Goal: Information Seeking & Learning: Learn about a topic

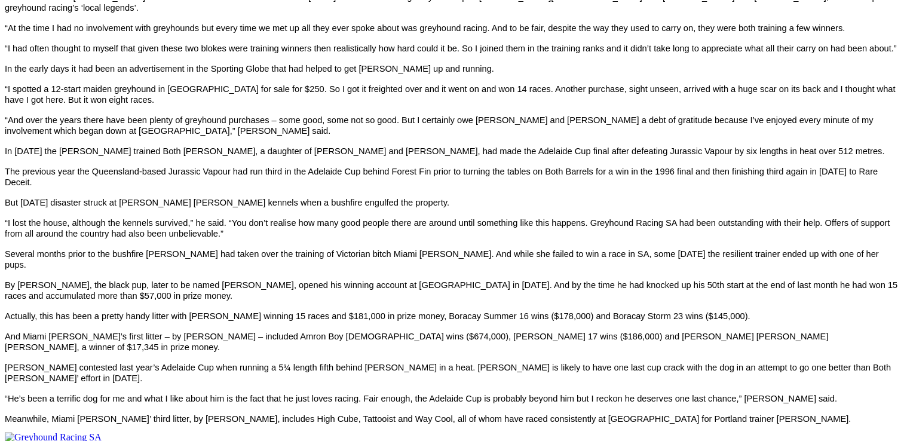
scroll to position [542, 0]
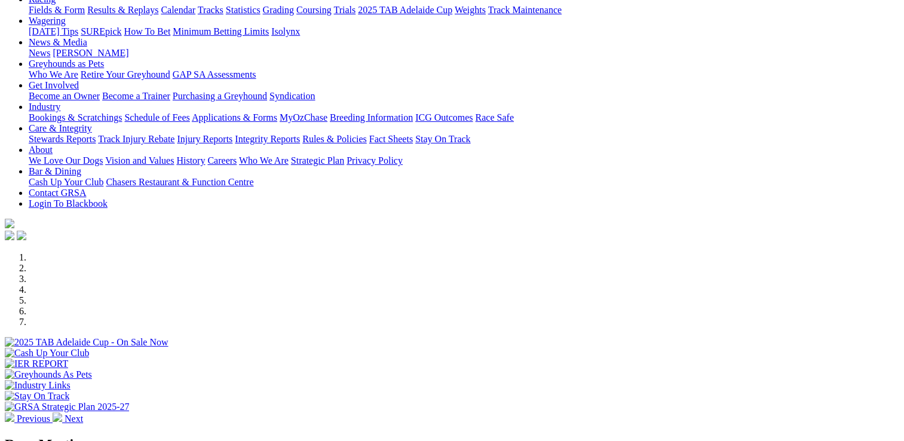
scroll to position [418, 0]
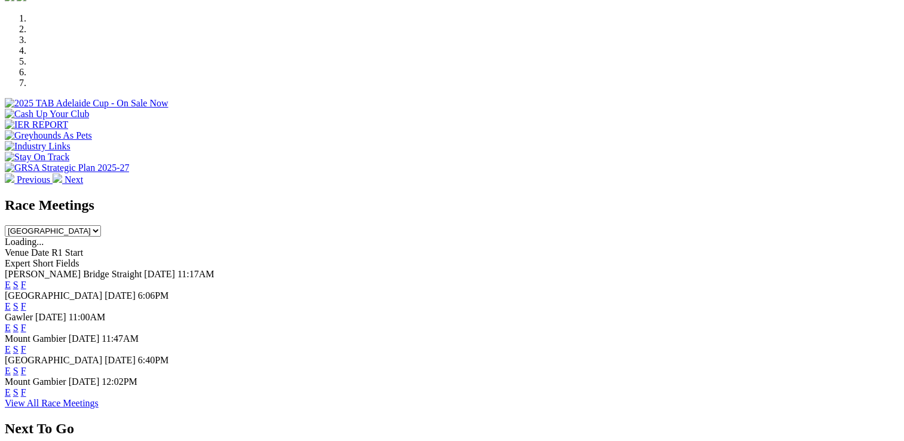
click at [11, 366] on link "E" at bounding box center [8, 371] width 6 height 10
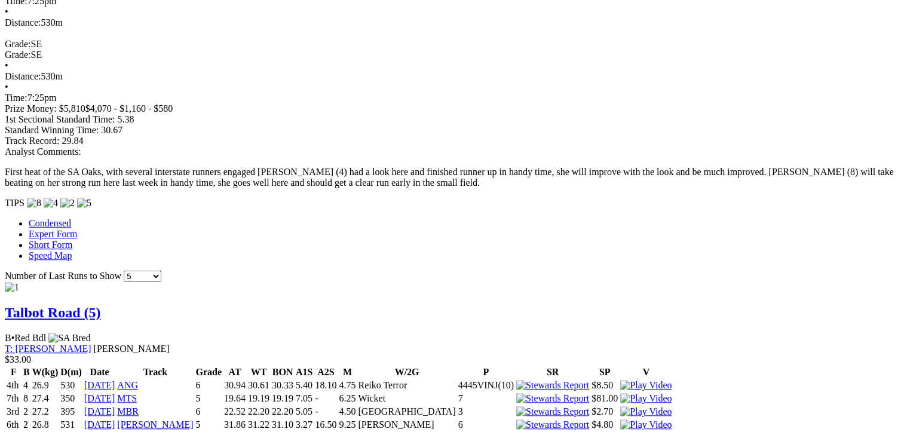
scroll to position [956, 0]
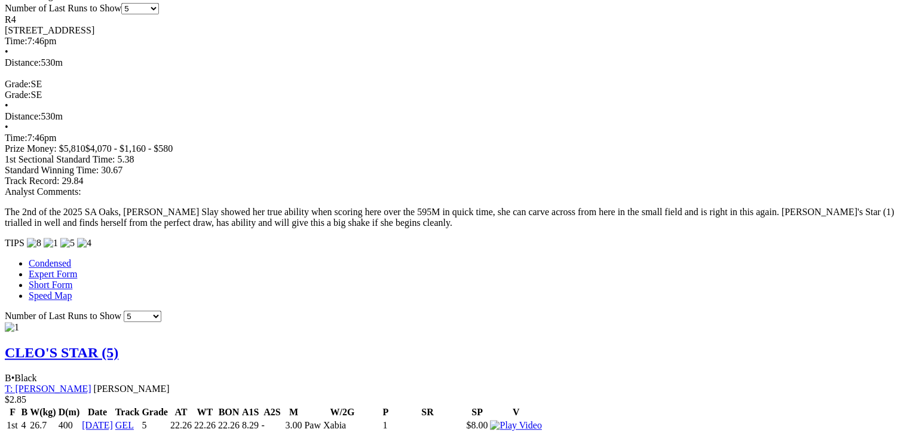
scroll to position [836, 0]
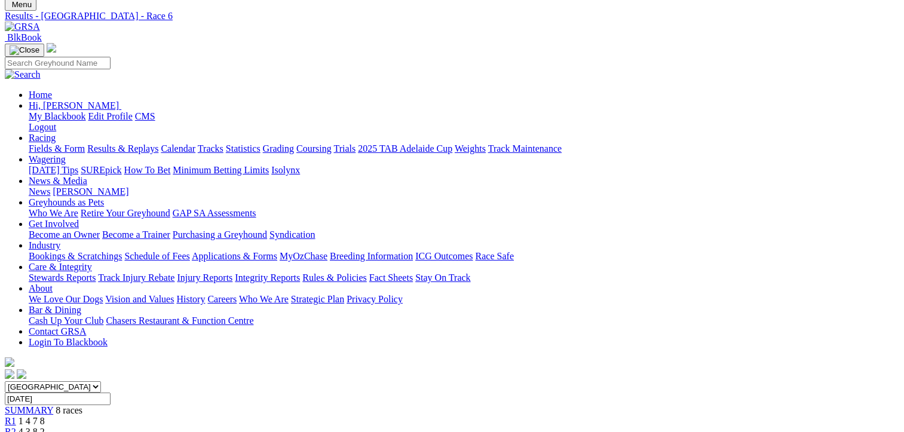
scroll to position [60, 0]
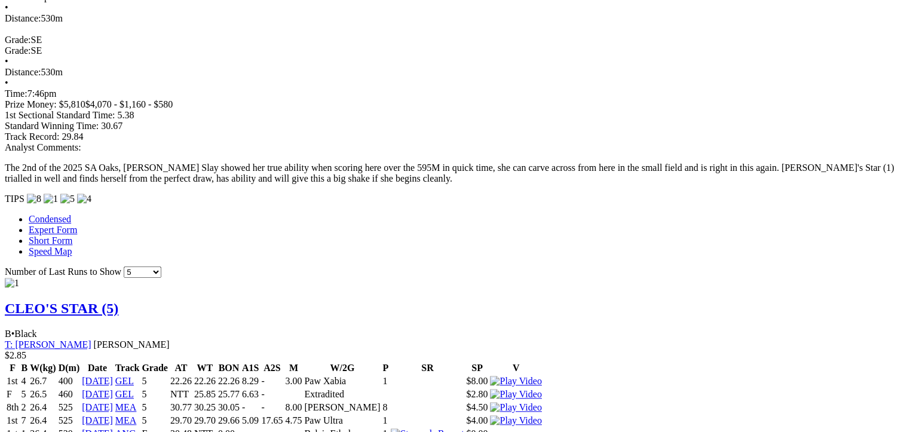
scroll to position [896, 0]
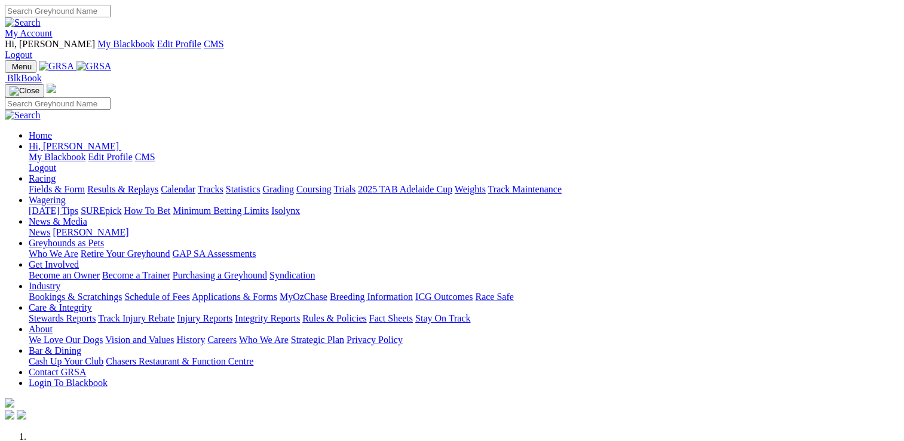
scroll to position [418, 0]
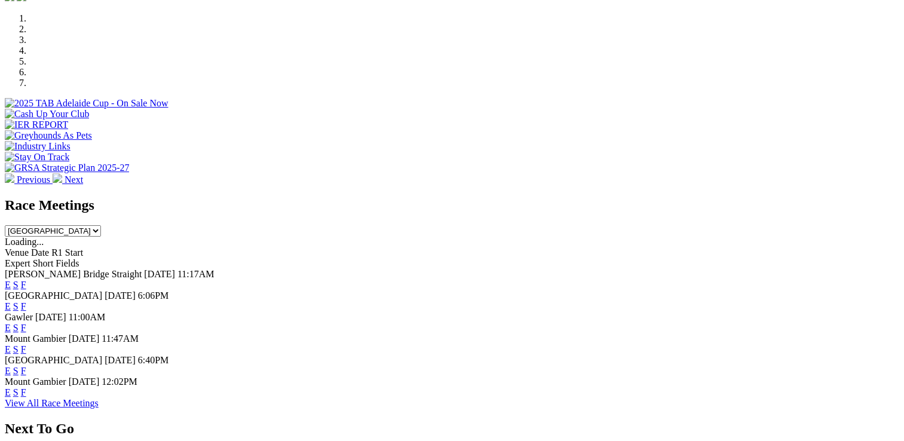
click at [11, 366] on link "E" at bounding box center [8, 371] width 6 height 10
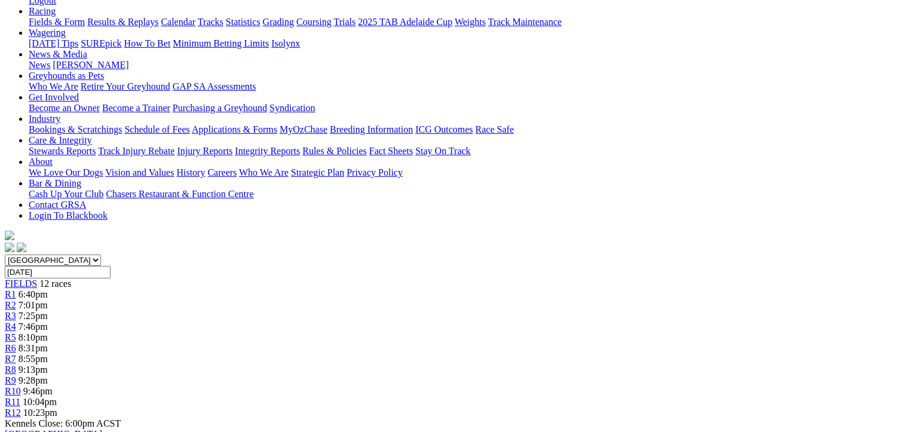
scroll to position [60, 0]
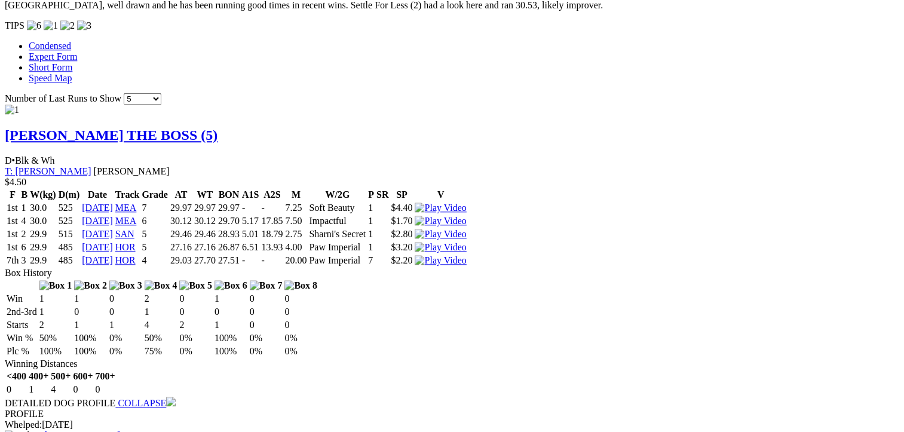
scroll to position [1195, 0]
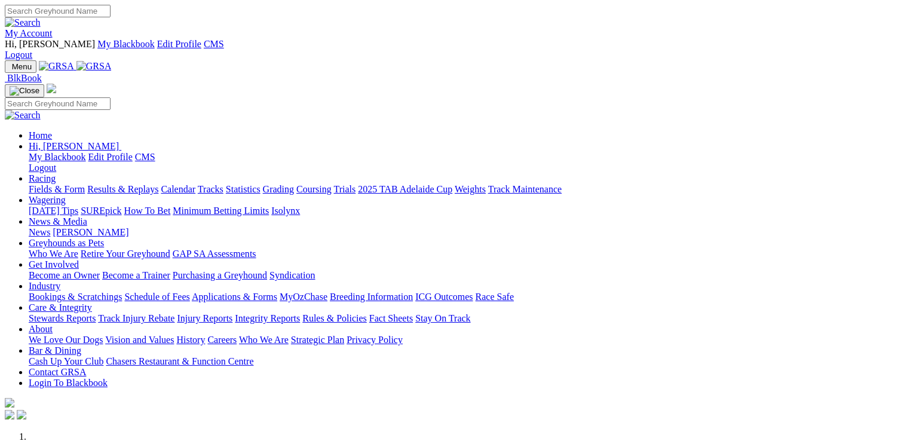
click at [56, 173] on link "Racing" at bounding box center [42, 178] width 27 height 10
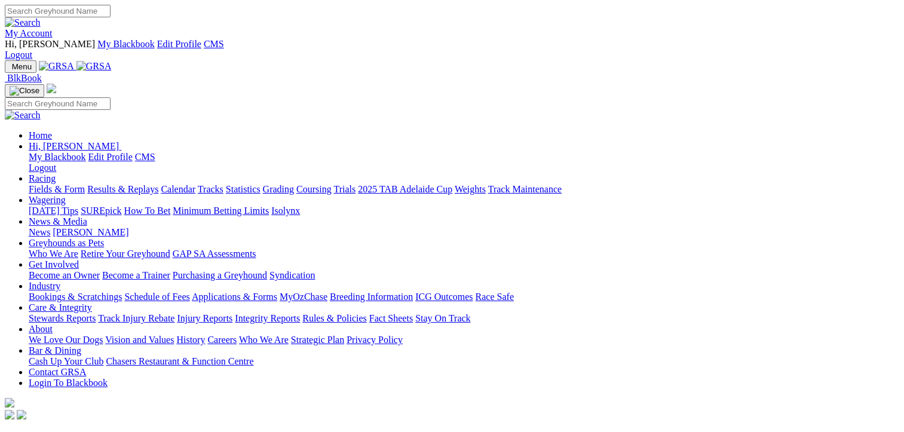
click at [63, 184] on link "Fields & Form" at bounding box center [57, 189] width 56 height 10
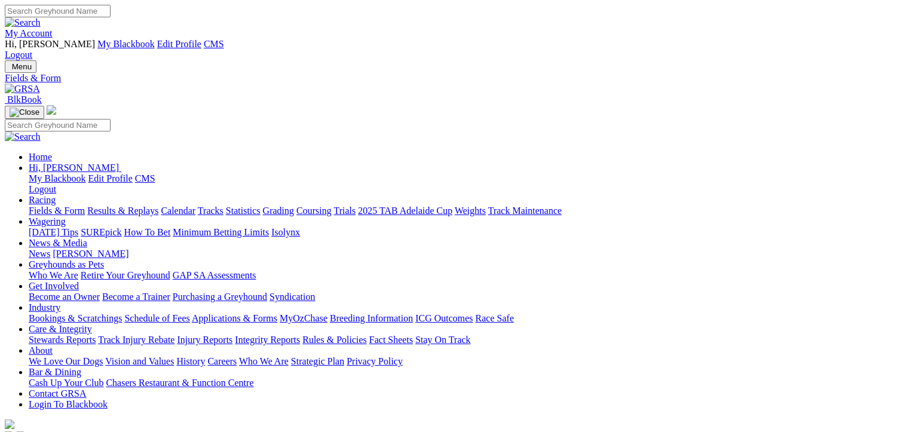
select select "[GEOGRAPHIC_DATA]"
